Goal: Navigation & Orientation: Find specific page/section

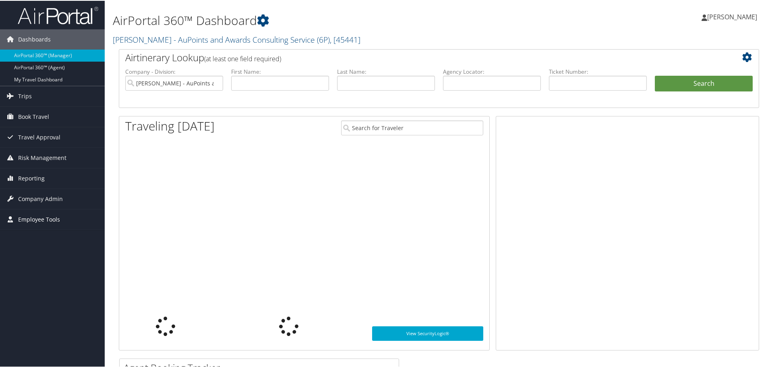
click at [60, 210] on link "Employee Tools" at bounding box center [52, 219] width 105 height 20
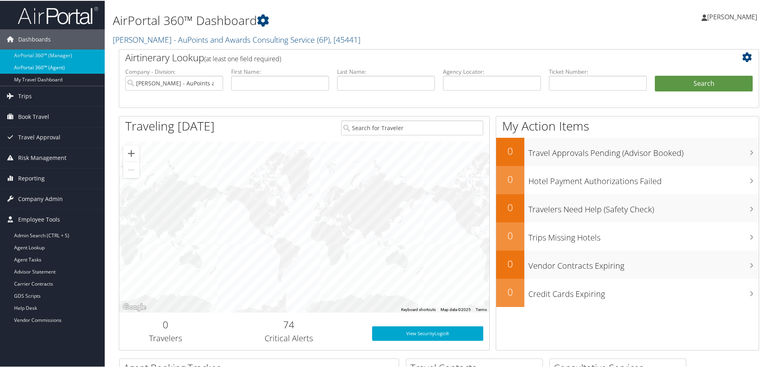
click at [50, 69] on link "AirPortal 360™ (Agent)" at bounding box center [52, 67] width 105 height 12
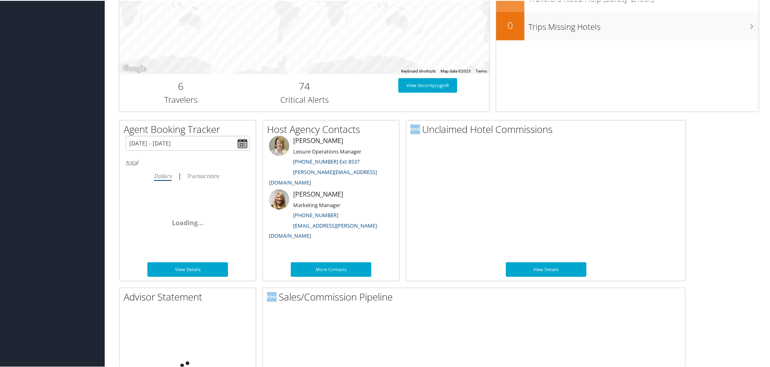
scroll to position [393, 0]
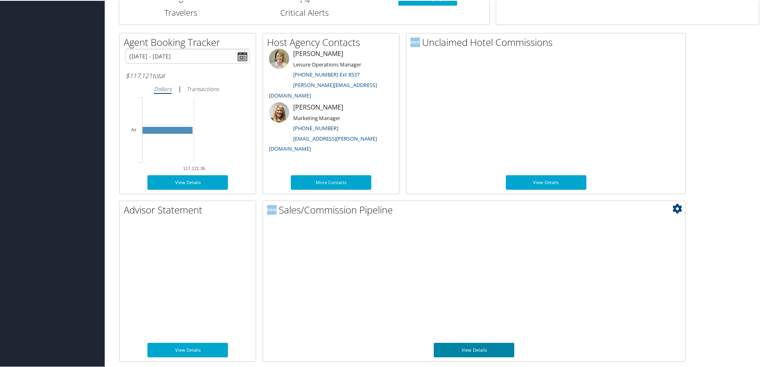
click at [491, 350] on link "View Details" at bounding box center [474, 349] width 81 height 15
